Goal: Information Seeking & Learning: Learn about a topic

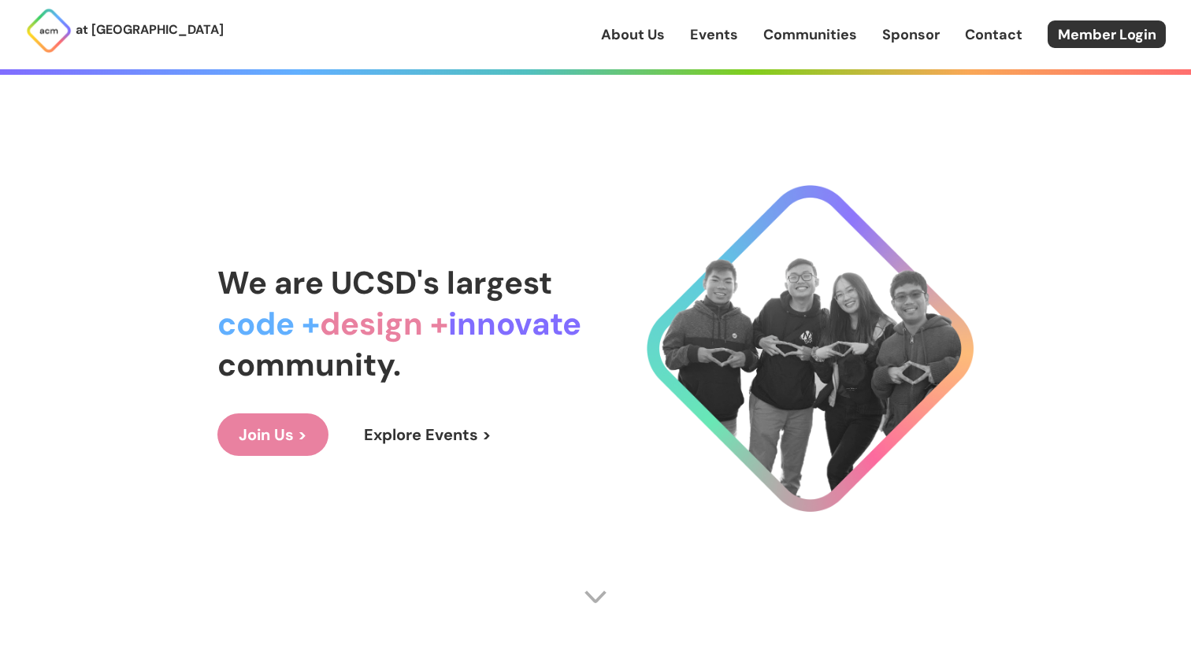
click at [661, 39] on link "About Us" at bounding box center [633, 34] width 64 height 20
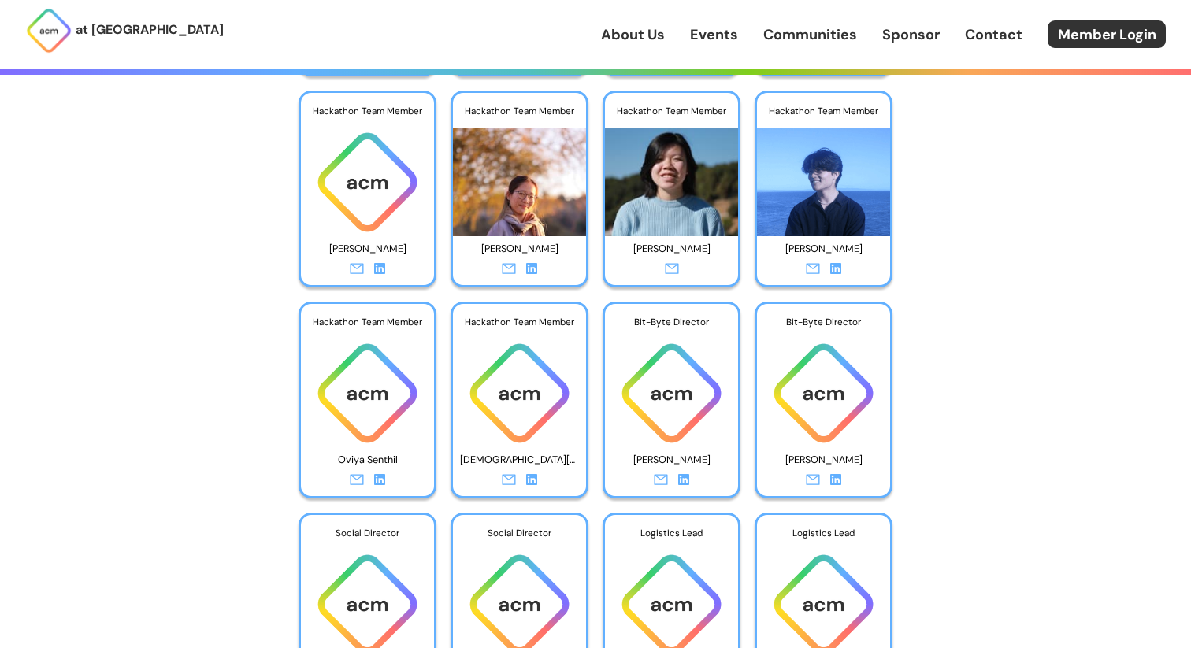
scroll to position [4667, 0]
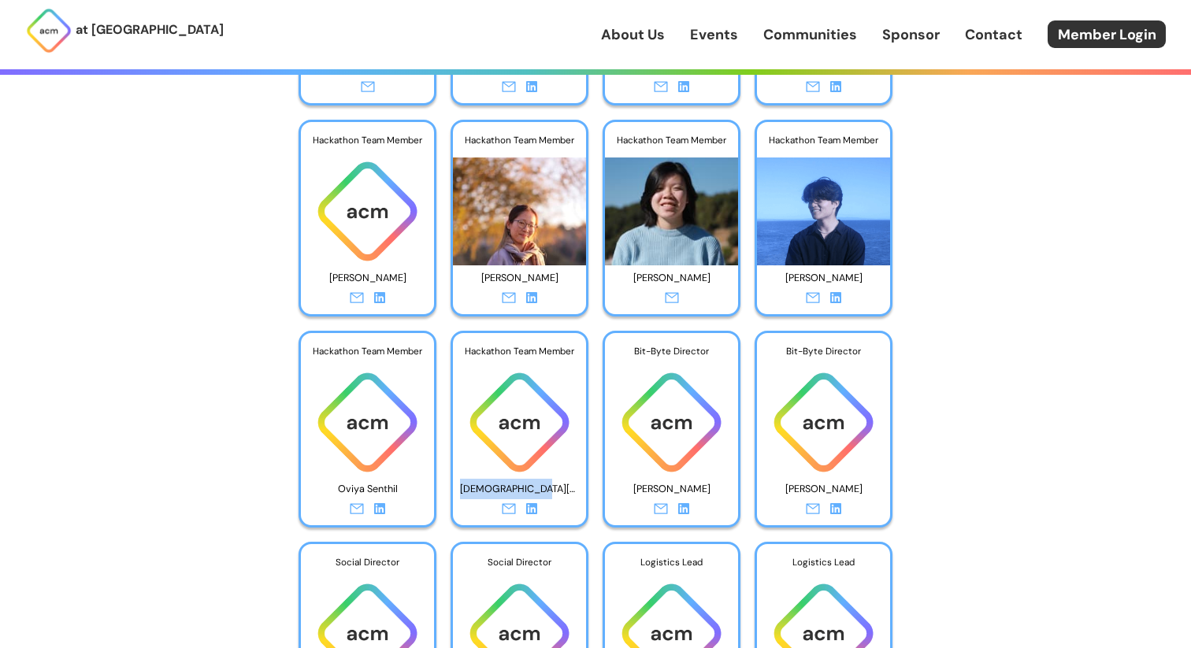
drag, startPoint x: 478, startPoint y: 493, endPoint x: 560, endPoint y: 493, distance: 81.9
click at [560, 493] on p "[DEMOGRAPHIC_DATA][PERSON_NAME]" at bounding box center [519, 489] width 119 height 24
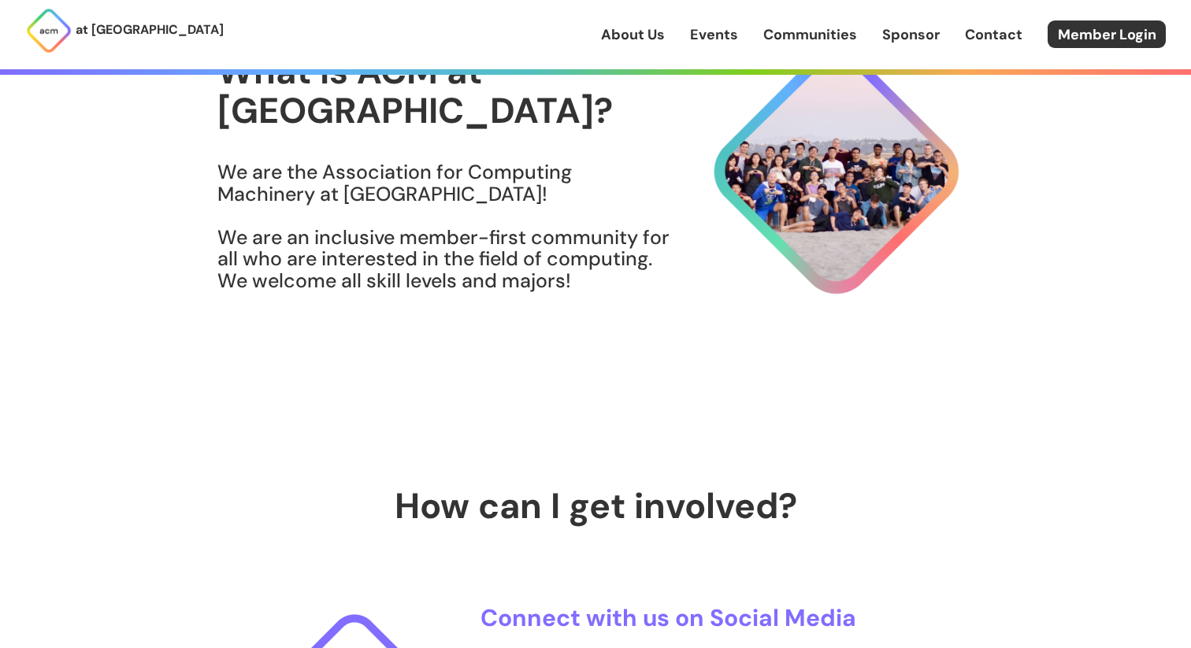
scroll to position [0, 0]
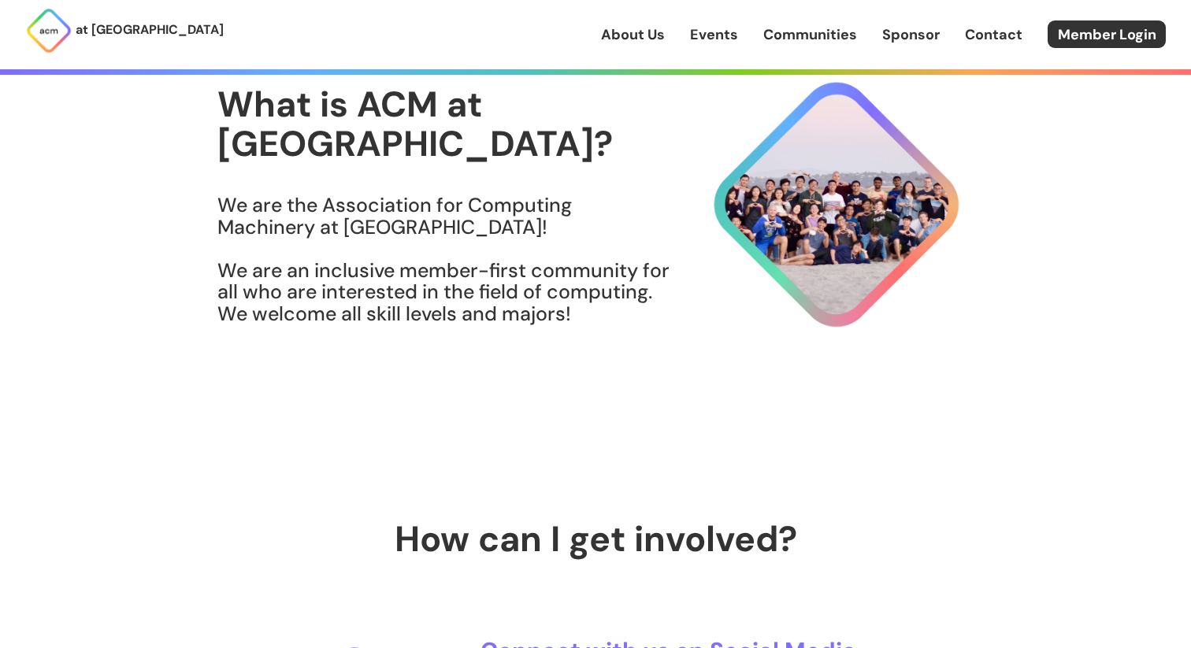
scroll to position [163, 0]
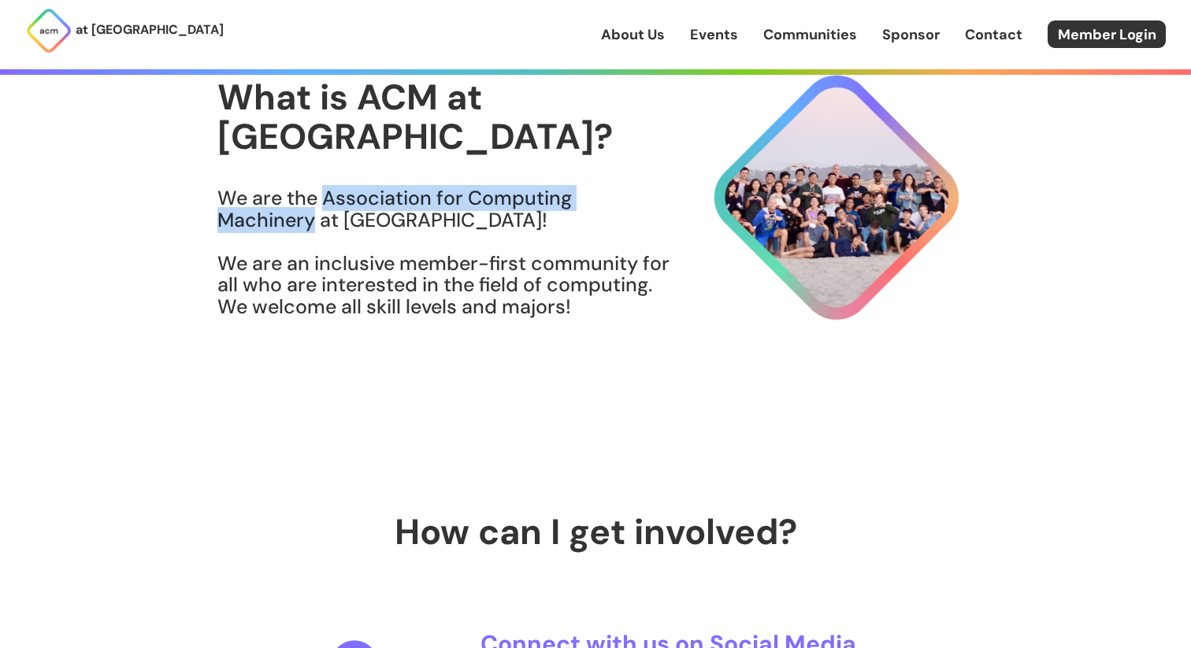
drag, startPoint x: 324, startPoint y: 178, endPoint x: 311, endPoint y: 206, distance: 31.0
click at [311, 206] on h3 "We are the Association for Computing Machinery at [GEOGRAPHIC_DATA]! We are an …" at bounding box center [444, 253] width 454 height 130
copy h3 "Association for Computing Machinery"
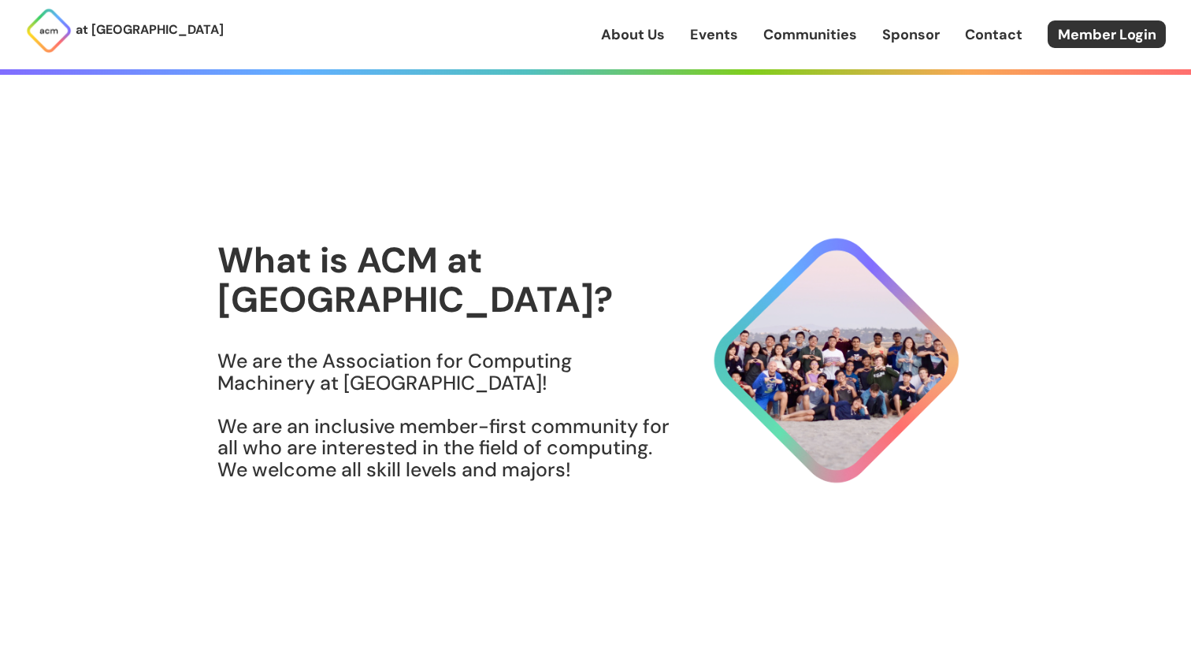
scroll to position [163, 0]
